Goal: Information Seeking & Learning: Learn about a topic

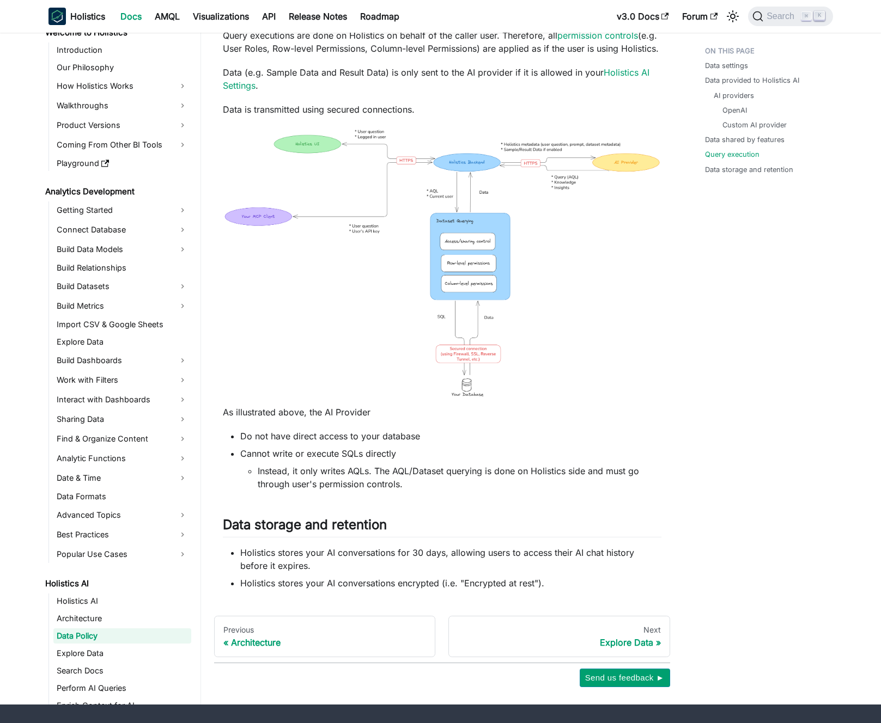
scroll to position [440, 0]
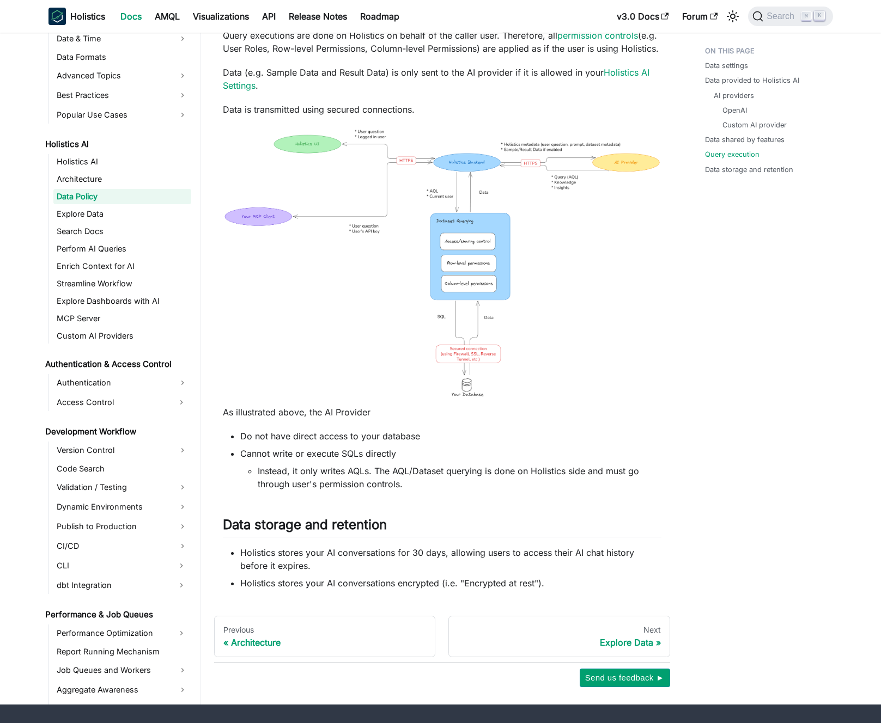
click at [374, 76] on p "Data (e.g. Sample Data and Result Data) is only sent to the AI provider if it i…" at bounding box center [442, 79] width 439 height 26
click at [368, 70] on p "Data (e.g. Sample Data and Result Data) is only sent to the AI provider if it i…" at bounding box center [442, 79] width 439 height 26
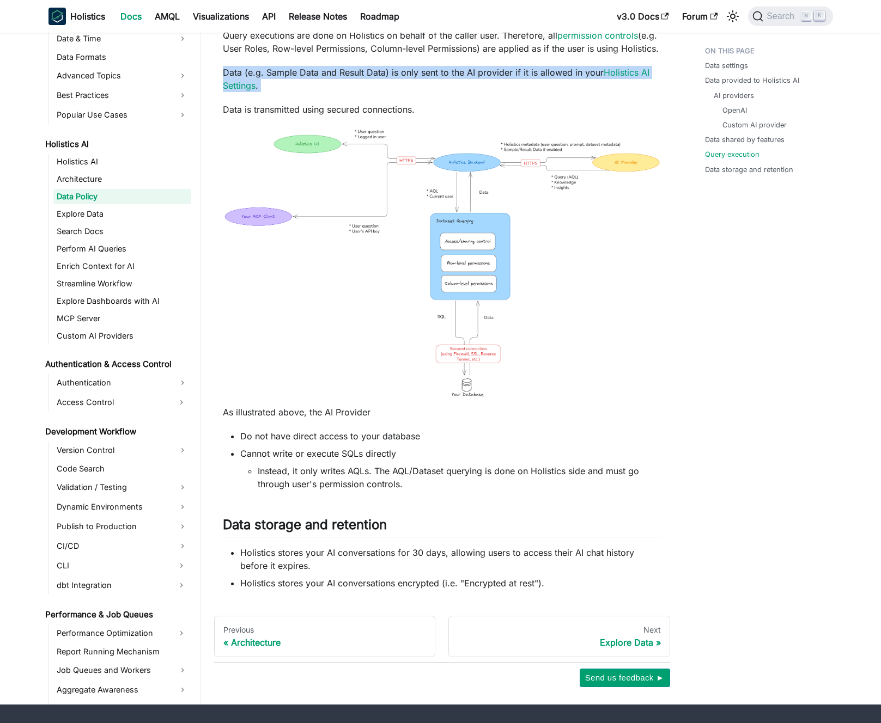
click at [368, 70] on p "Data (e.g. Sample Data and Result Data) is only sent to the AI provider if it i…" at bounding box center [442, 79] width 439 height 26
click at [362, 69] on p "Data (e.g. Sample Data and Result Data) is only sent to the AI provider if it i…" at bounding box center [442, 79] width 439 height 26
